Goal: Navigation & Orientation: Find specific page/section

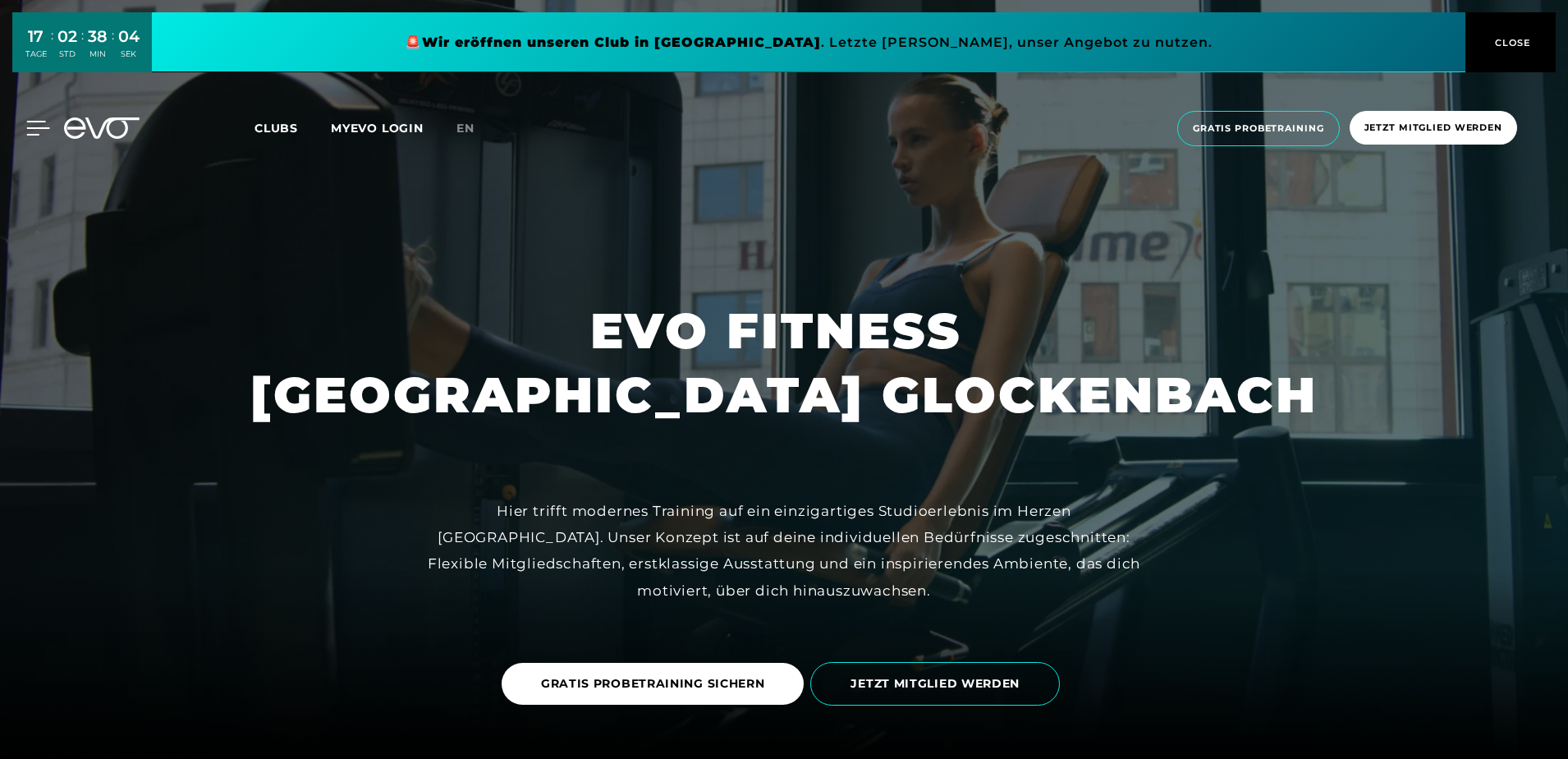
click at [34, 130] on icon at bounding box center [38, 128] width 24 height 14
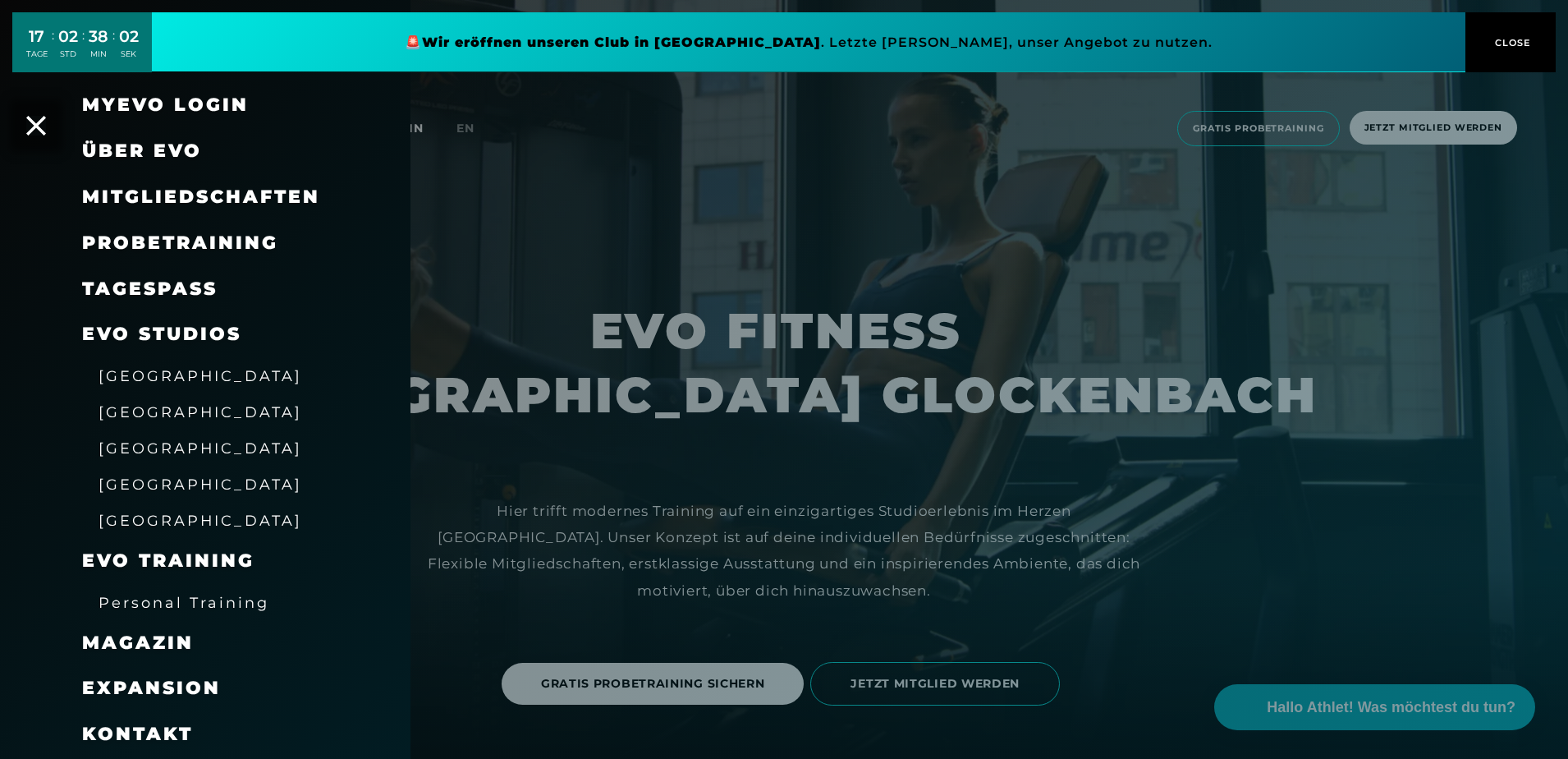
click at [142, 151] on span "Über EVO" at bounding box center [141, 150] width 119 height 22
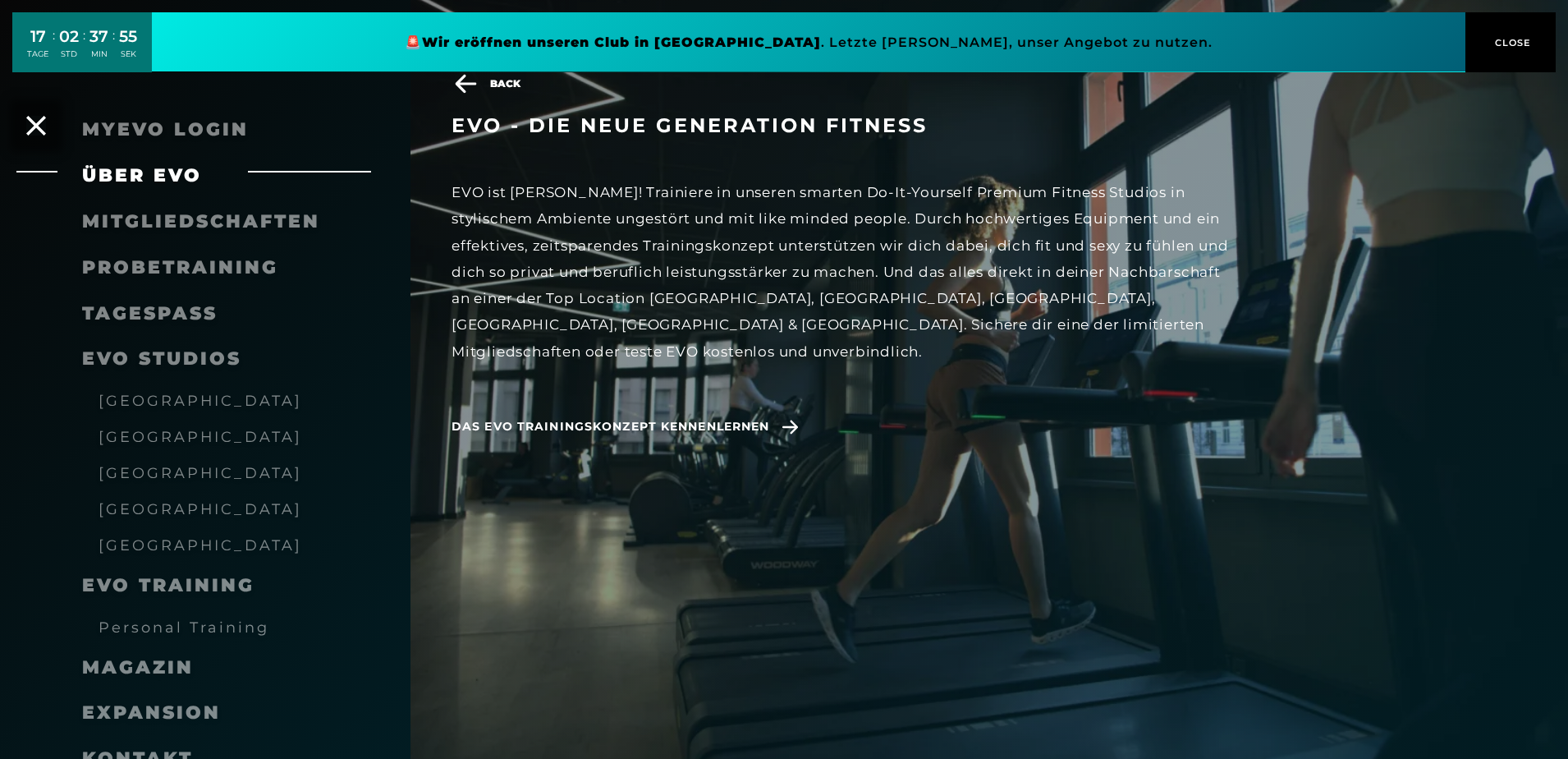
scroll to position [860, 0]
click at [148, 514] on span "[GEOGRAPHIC_DATA]" at bounding box center [200, 508] width 204 height 17
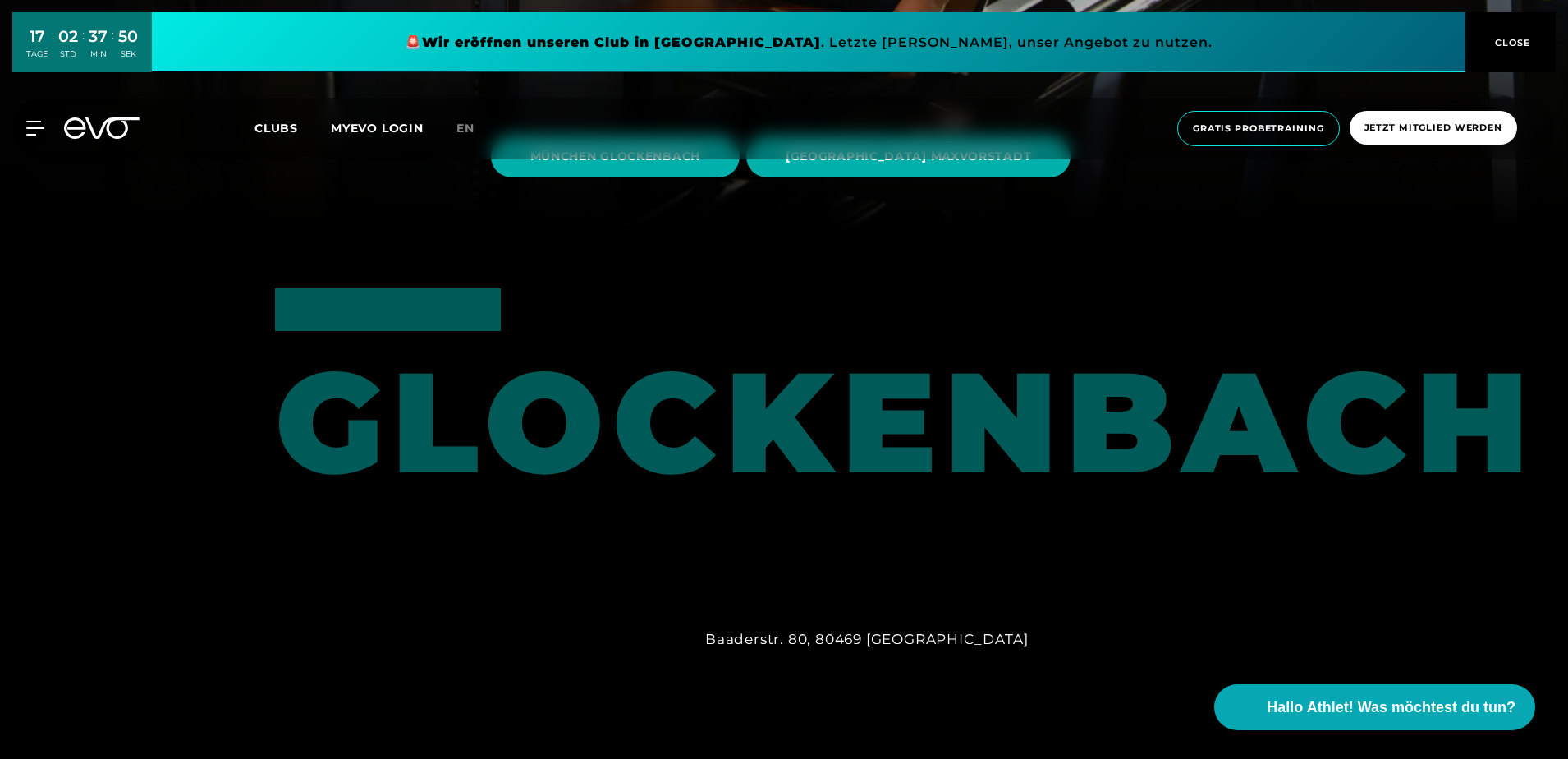
scroll to position [384, 0]
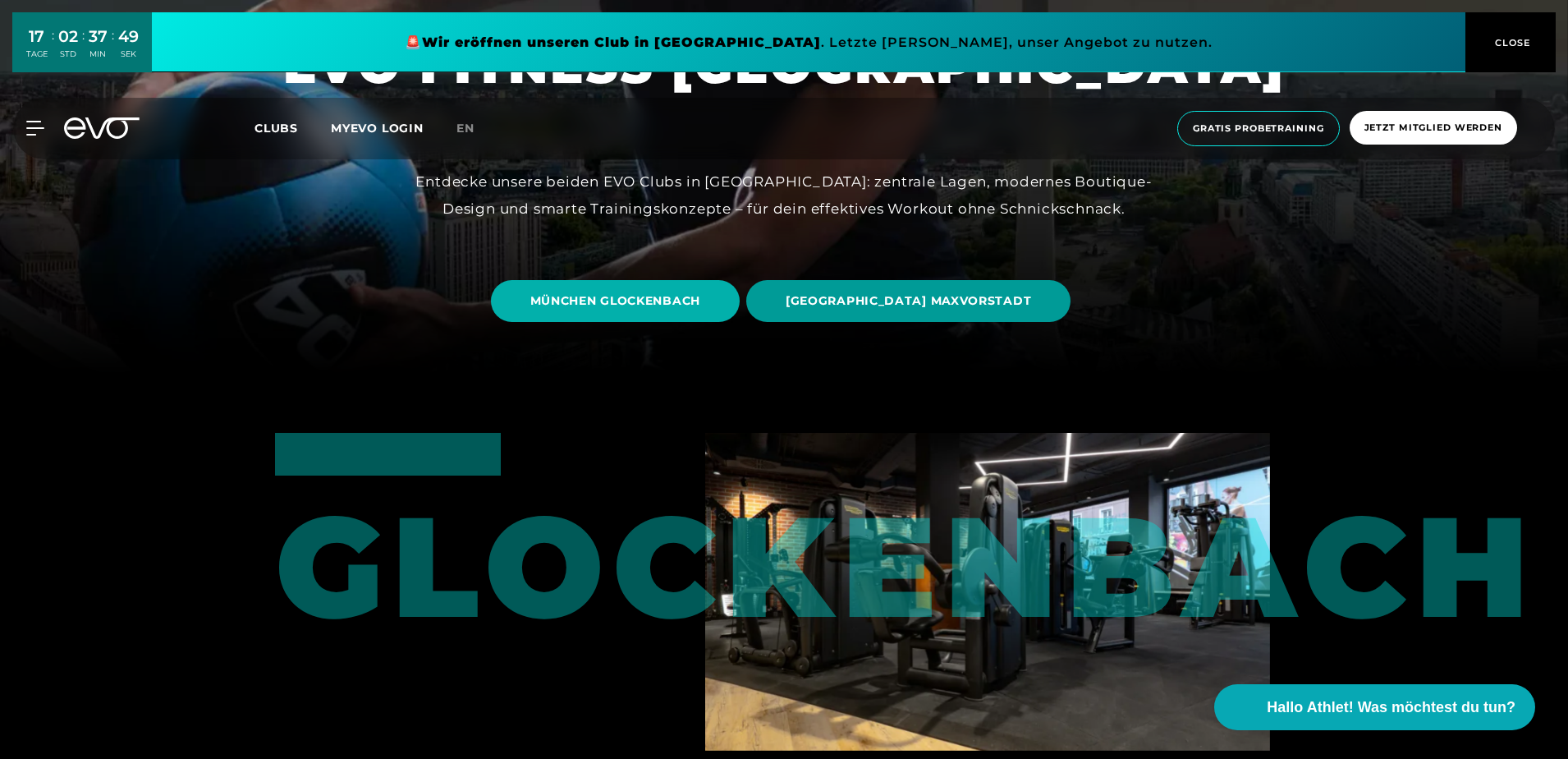
click at [945, 314] on span "[GEOGRAPHIC_DATA] MAXVORSTADT" at bounding box center [908, 301] width 324 height 42
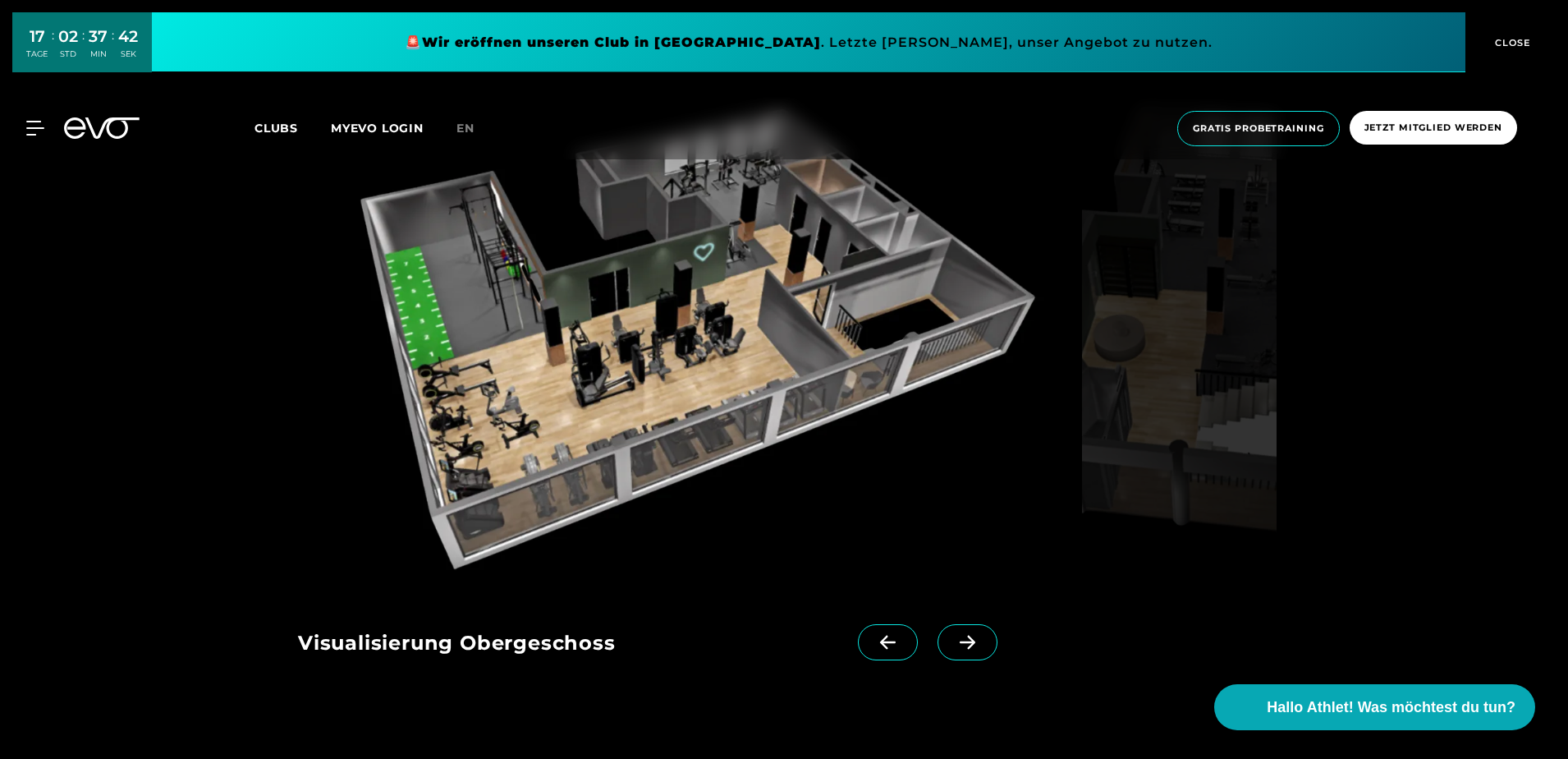
scroll to position [1636, 0]
click at [954, 640] on icon at bounding box center [968, 643] width 29 height 14
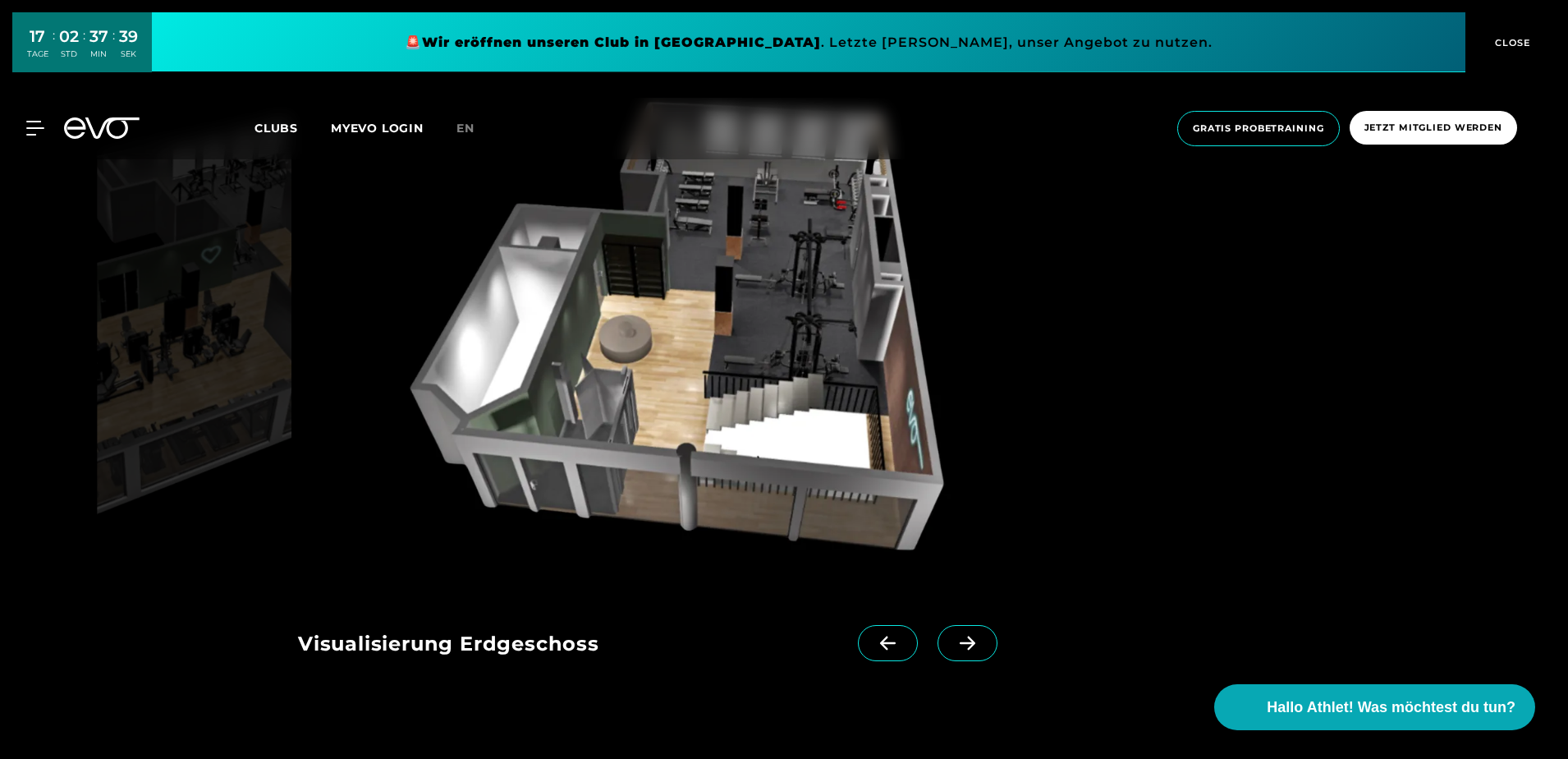
click at [954, 640] on icon at bounding box center [968, 643] width 29 height 14
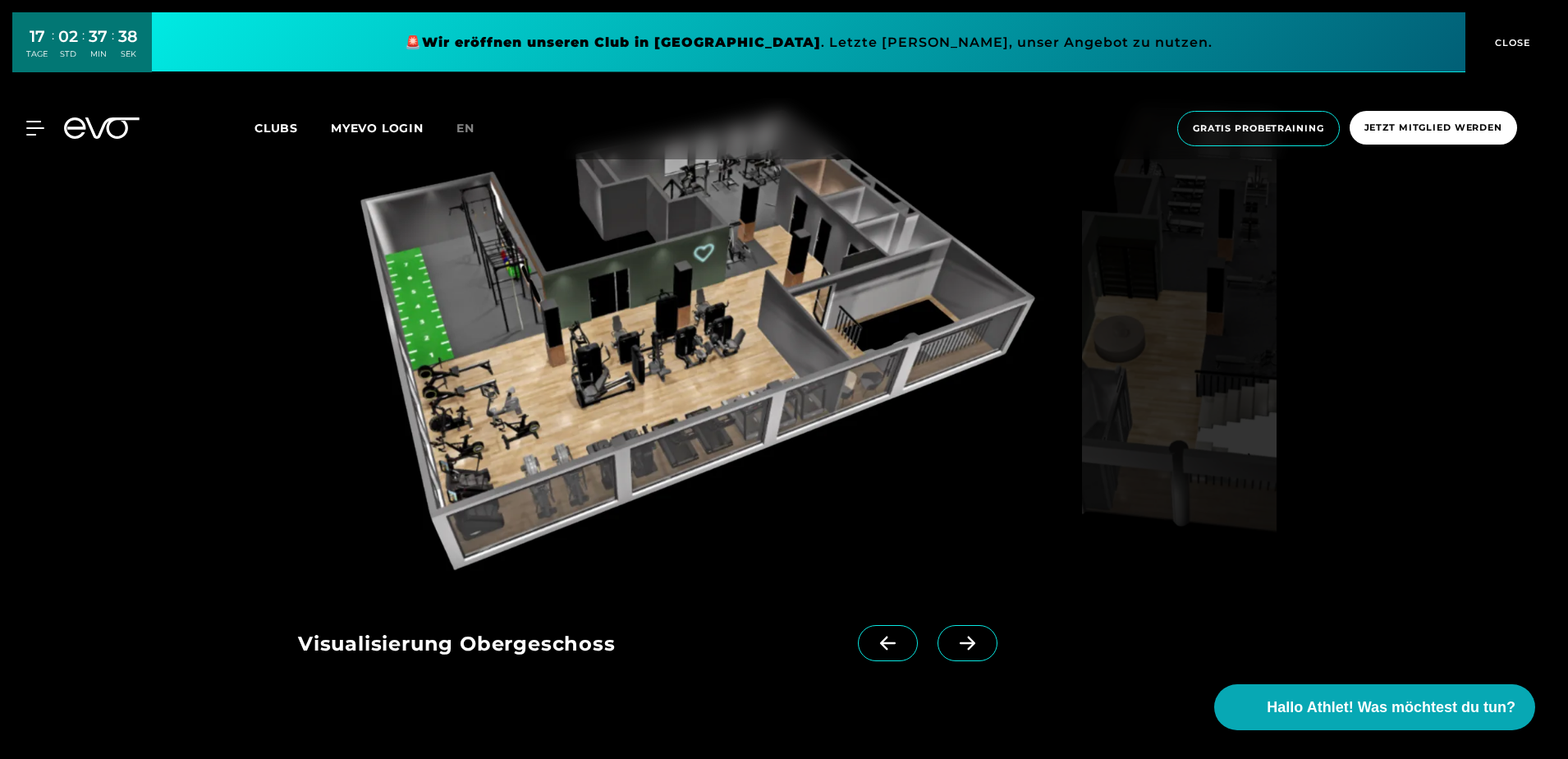
click at [954, 640] on icon at bounding box center [968, 643] width 29 height 14
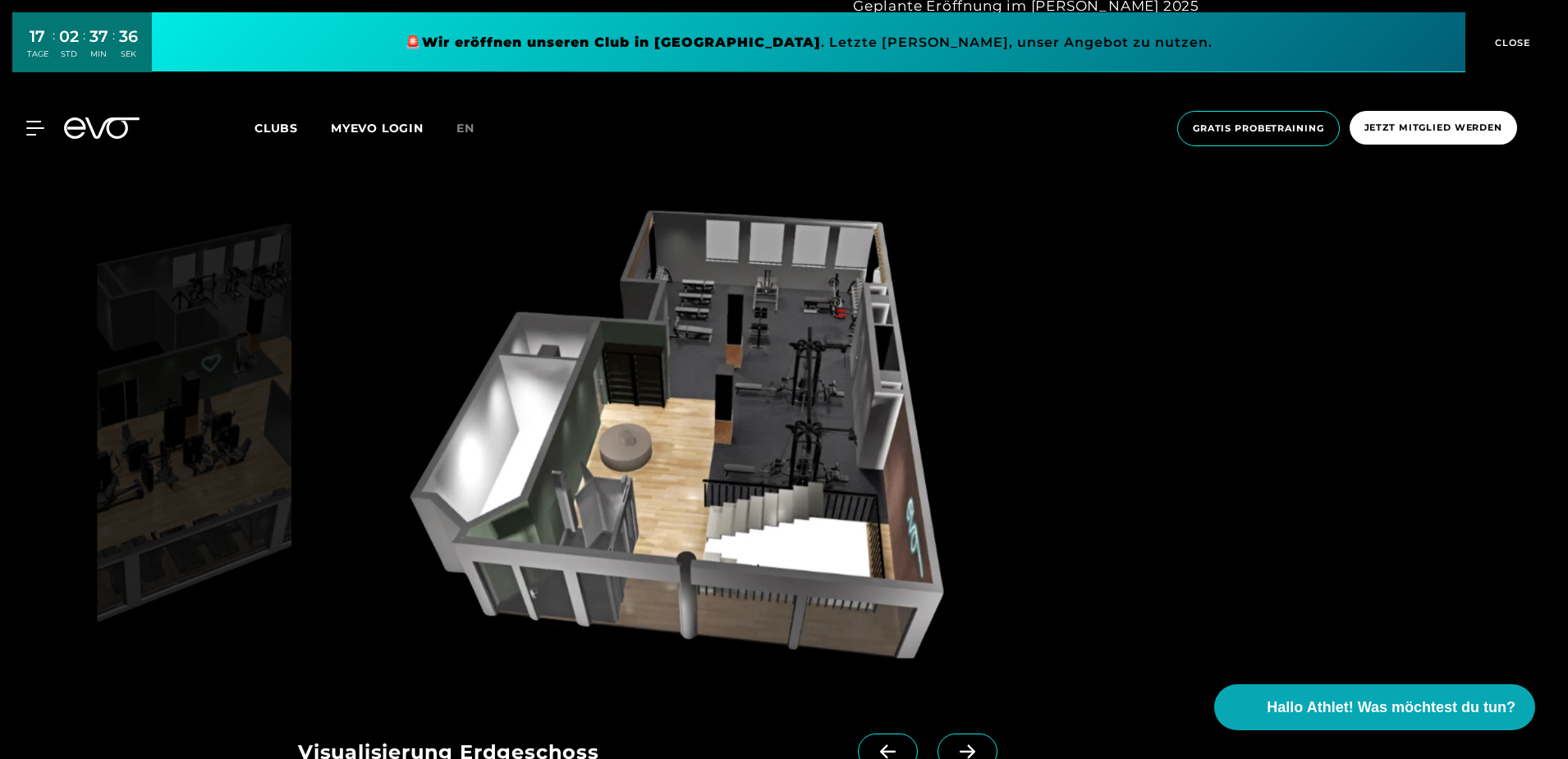
scroll to position [1526, 0]
click at [63, 125] on div at bounding box center [101, 128] width 95 height 22
click at [26, 128] on icon at bounding box center [38, 128] width 24 height 14
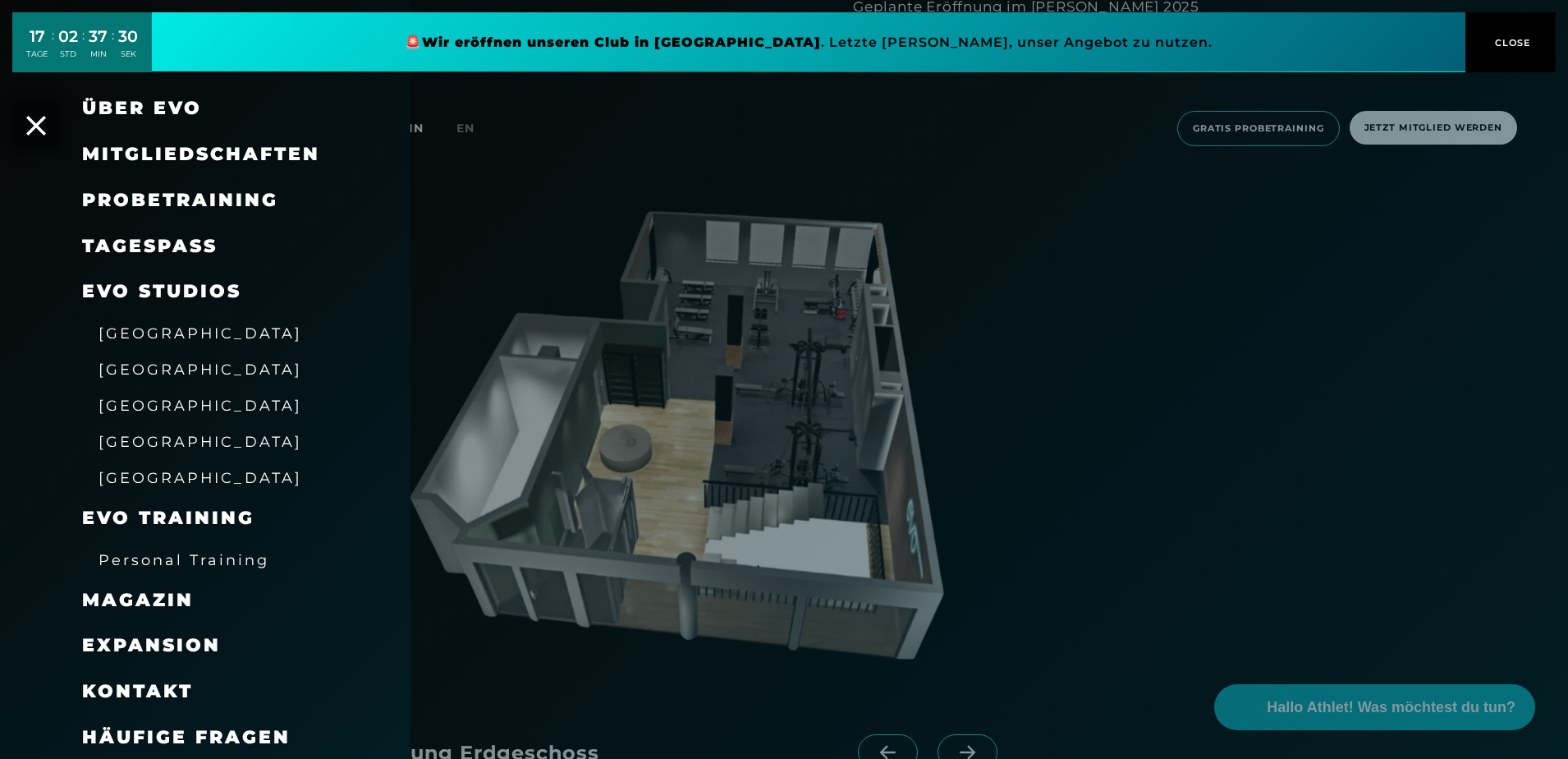
scroll to position [44, 0]
click at [167, 647] on span "Expansion" at bounding box center [151, 643] width 139 height 22
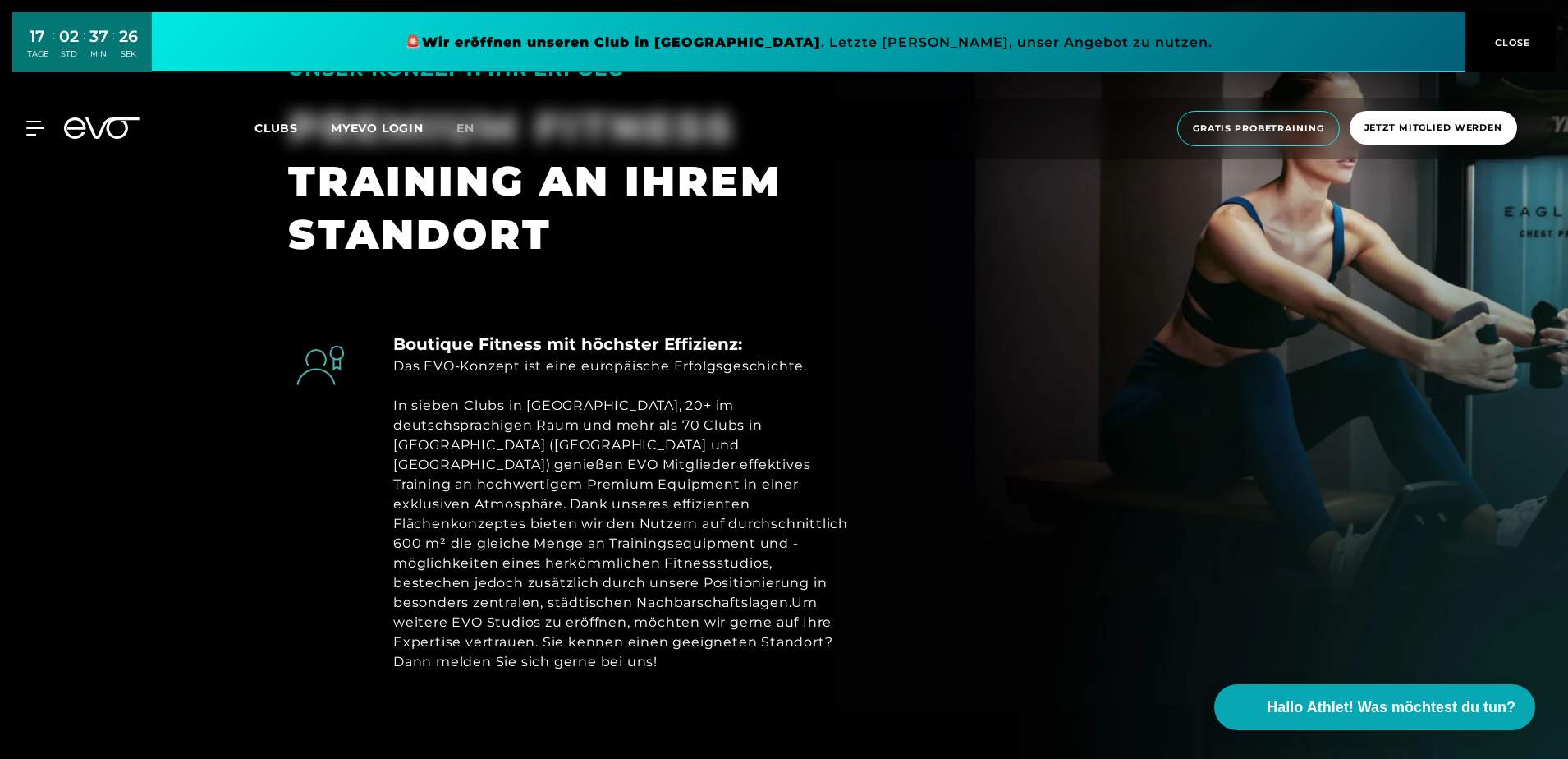
scroll to position [843, 0]
click at [810, 277] on h3 at bounding box center [570, 287] width 565 height 24
click at [675, 226] on h3 "PREMIUM FITNESS TRAINING AN IHREM STANDORT" at bounding box center [570, 181] width 565 height 160
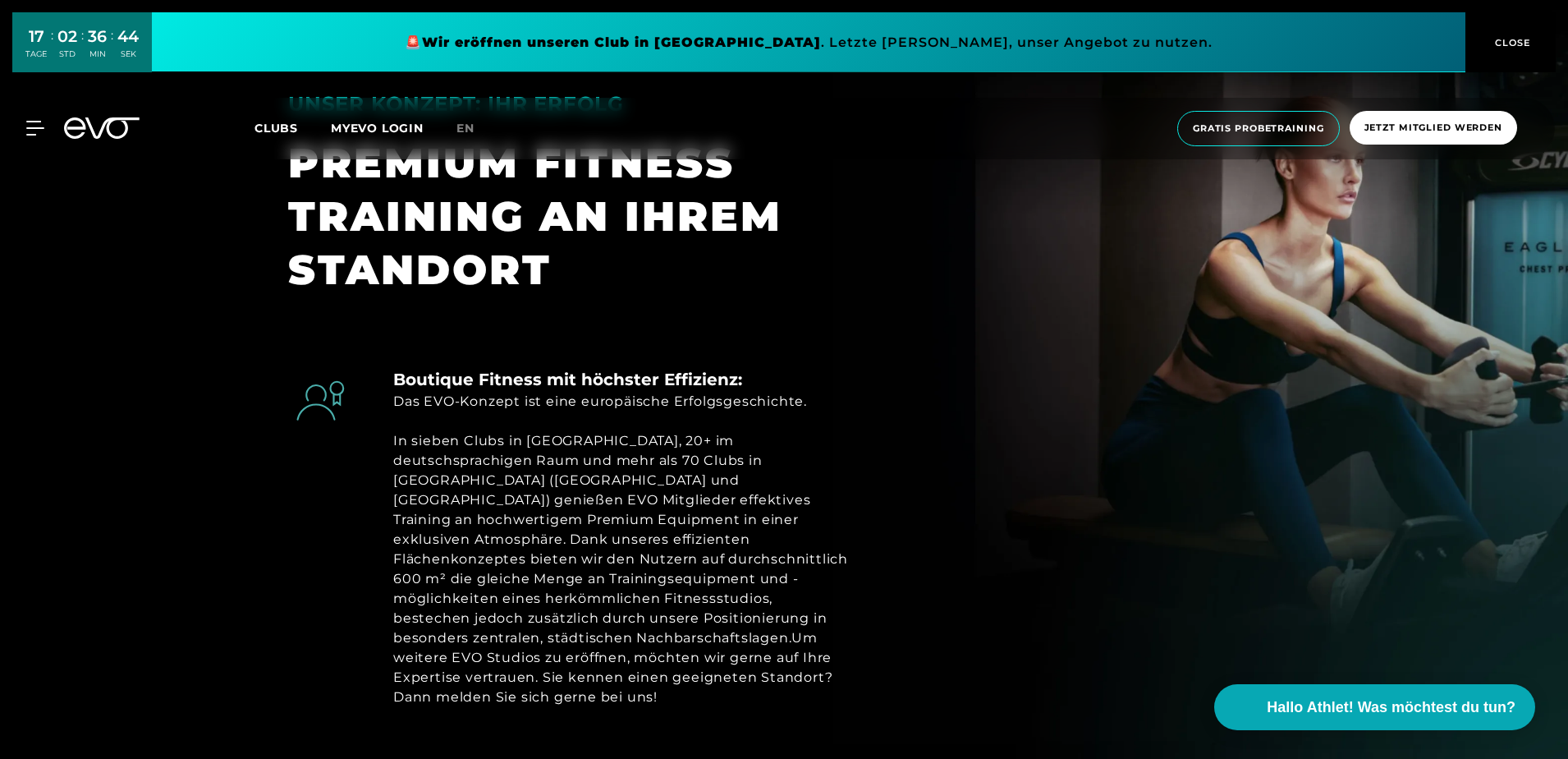
scroll to position [762, 0]
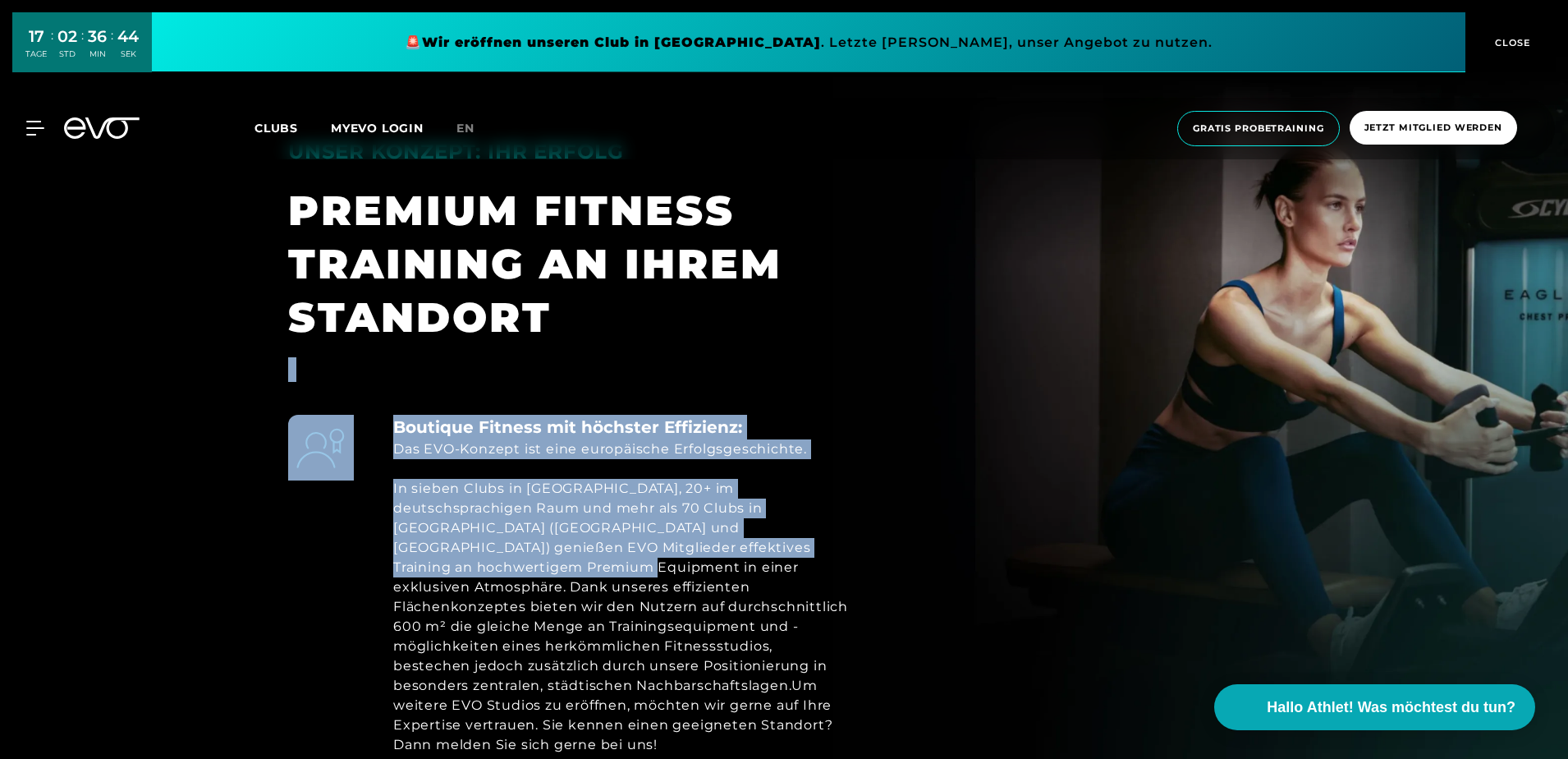
drag, startPoint x: 845, startPoint y: 549, endPoint x: 848, endPoint y: 331, distance: 218.0
click at [848, 331] on section "UNSER KONZEPT: IHR ERFOLG PREMIUM FITNESS TRAINING AN IHREM STANDORT Boutique F…" at bounding box center [784, 433] width 1568 height 872
click at [1546, 307] on section "UNSER KONZEPT: IHR ERFOLG PREMIUM FITNESS TRAINING AN IHREM STANDORT Boutique F…" at bounding box center [784, 433] width 1568 height 872
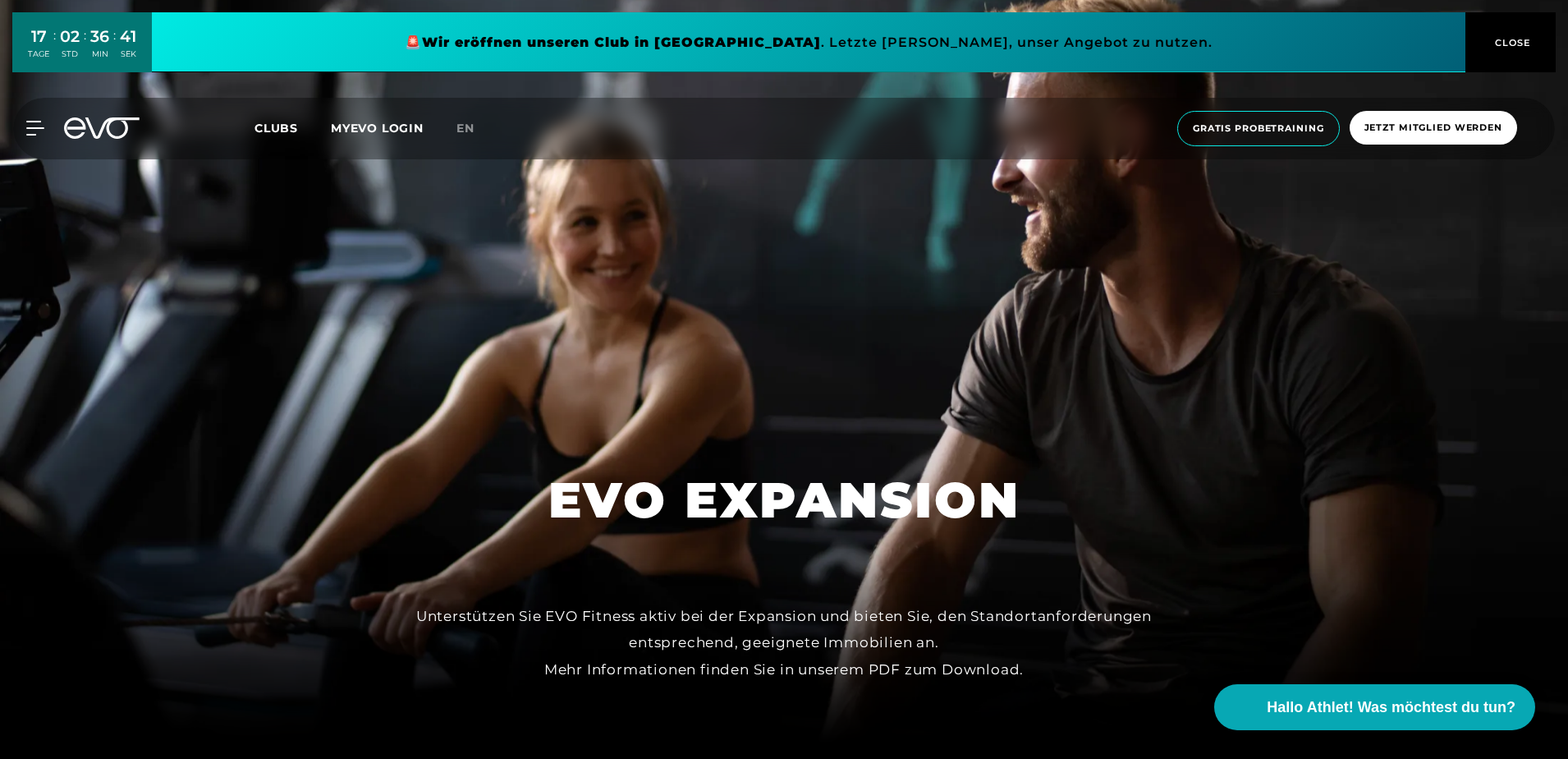
click at [1519, 595] on div at bounding box center [784, 364] width 1568 height 759
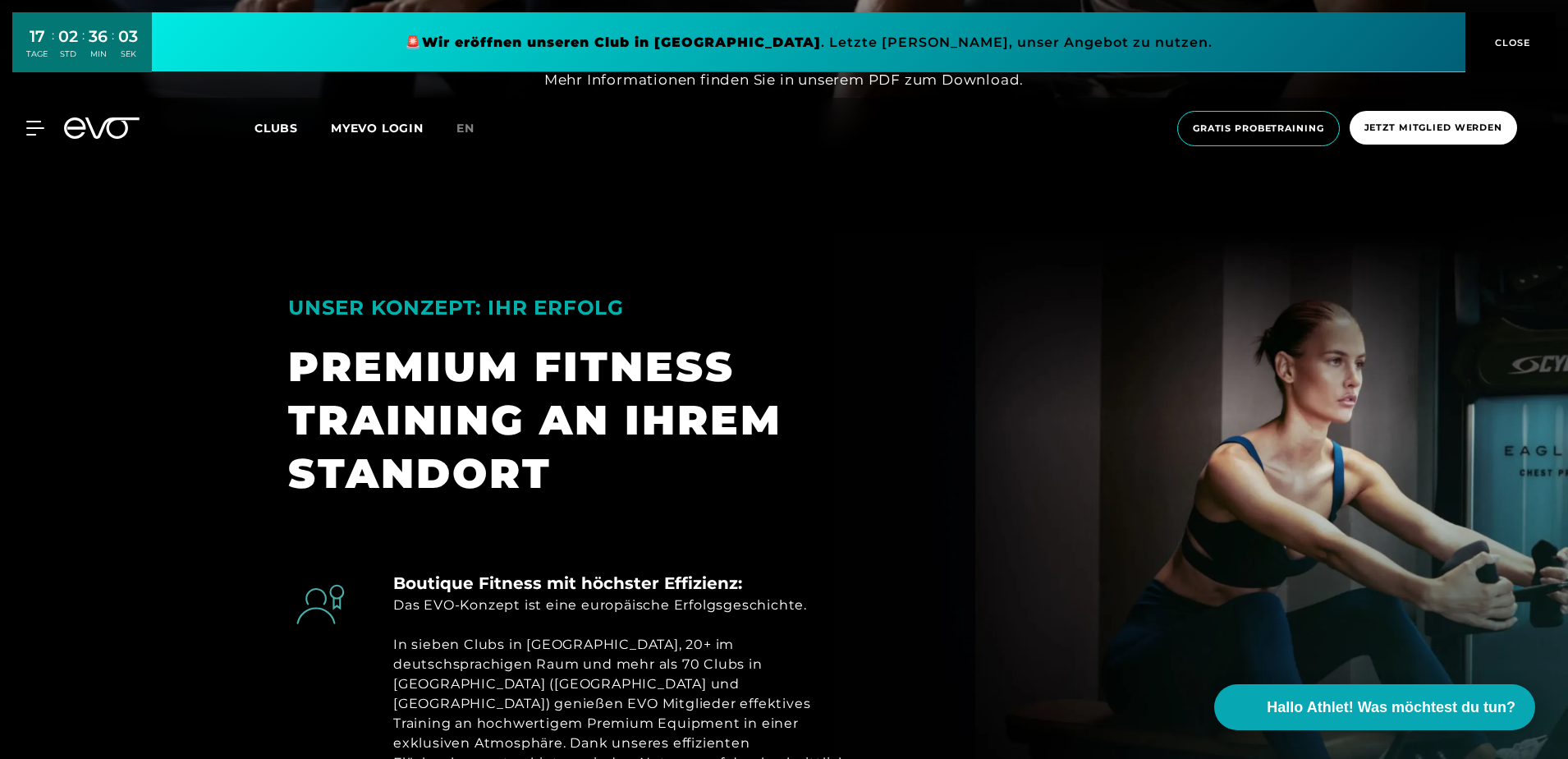
scroll to position [539, 0]
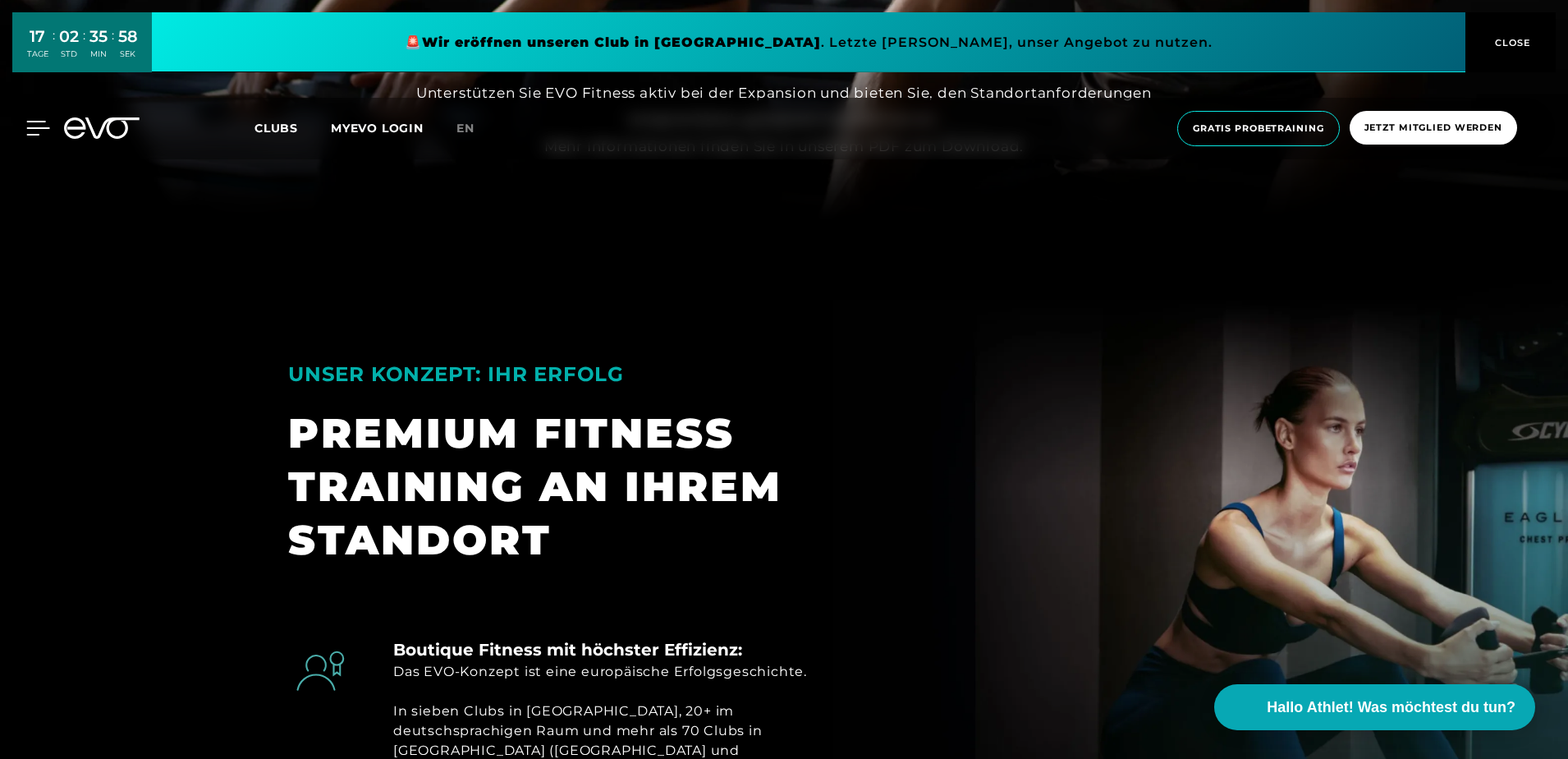
click at [29, 129] on icon at bounding box center [39, 128] width 23 height 13
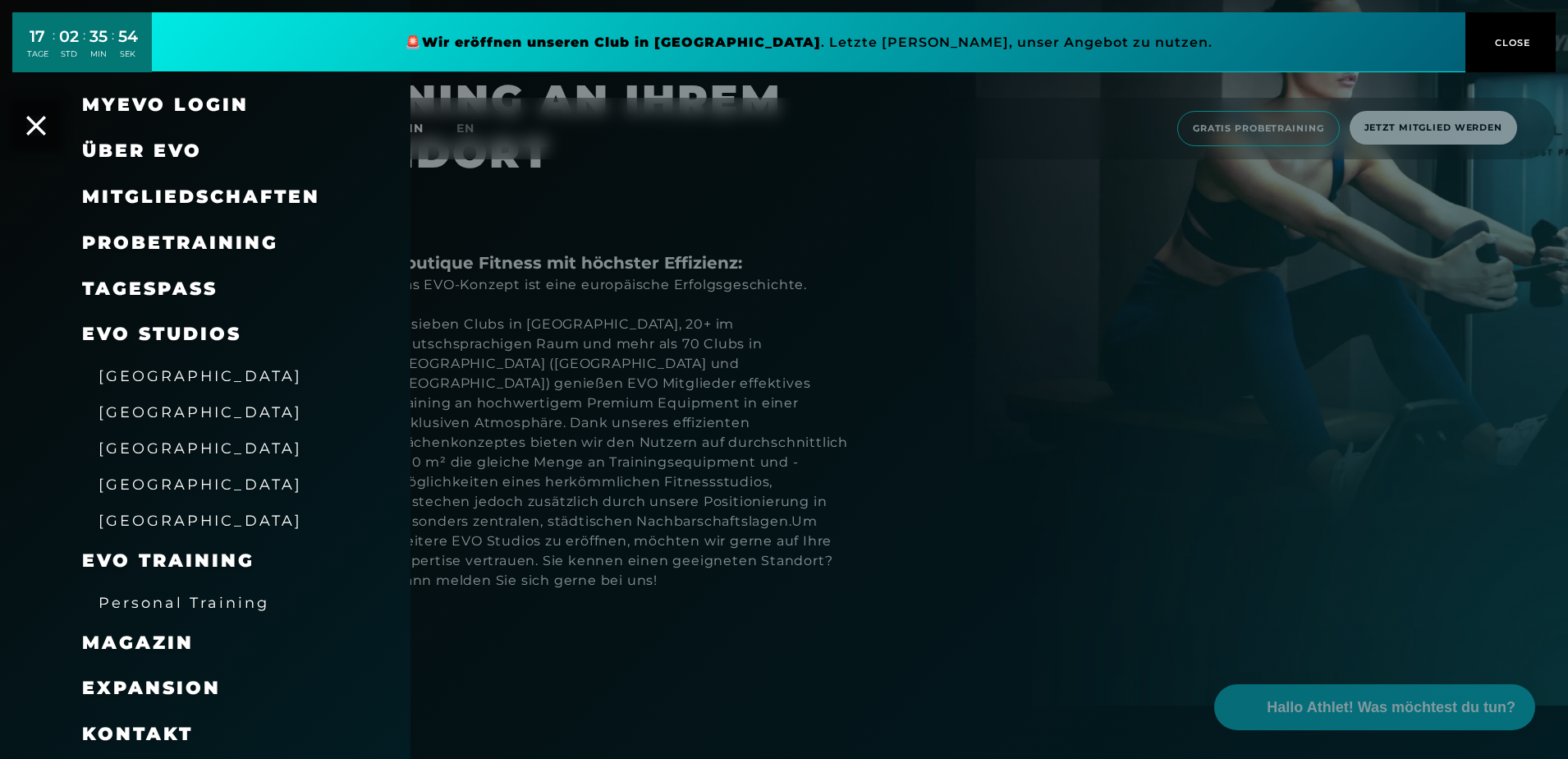
scroll to position [924, 0]
